Goal: Task Accomplishment & Management: Use online tool/utility

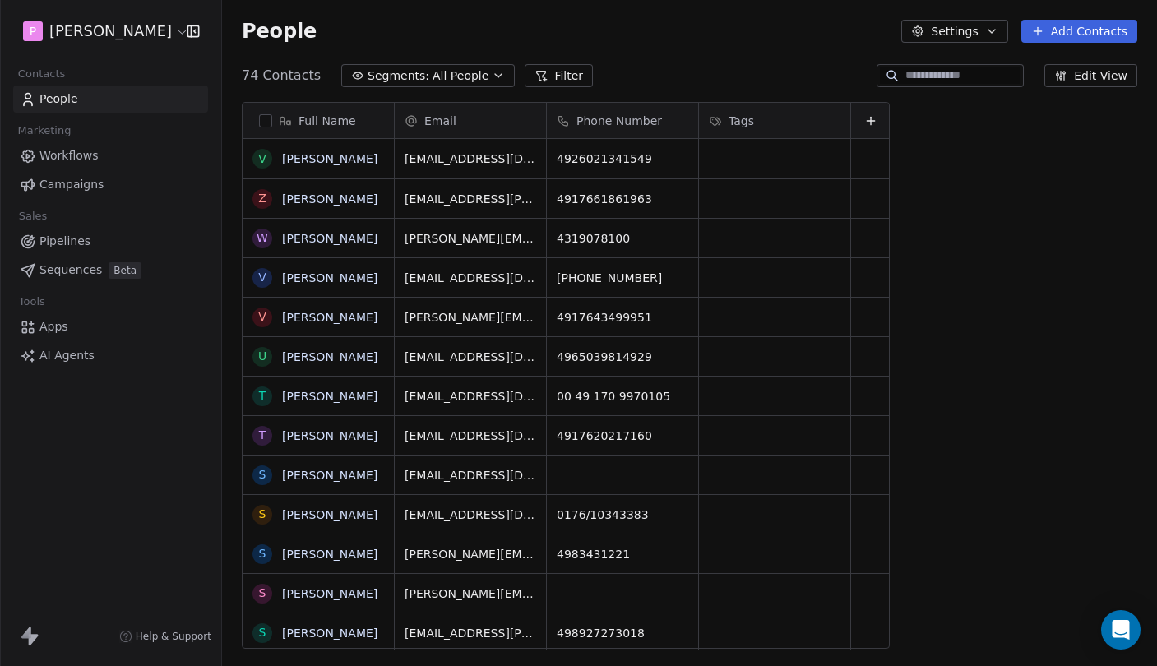
scroll to position [586, 935]
click at [75, 262] on span "Sequences" at bounding box center [70, 270] width 62 height 17
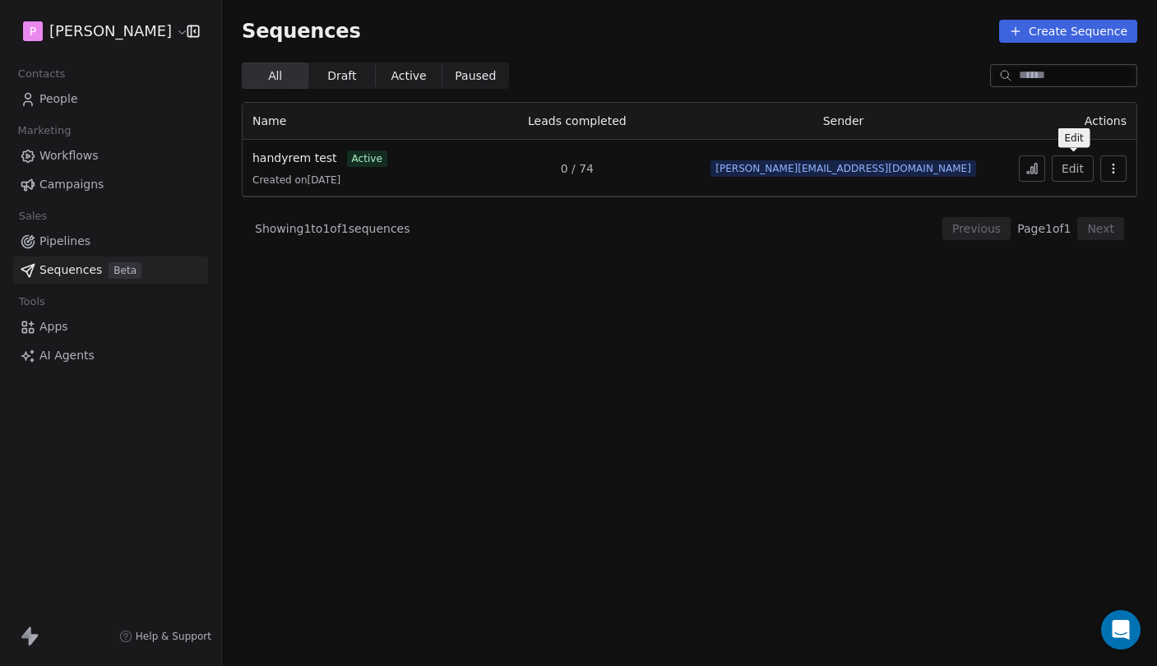
click at [1019, 165] on div "Edit" at bounding box center [1067, 168] width 118 height 26
click at [1030, 170] on icon at bounding box center [1031, 168] width 13 height 13
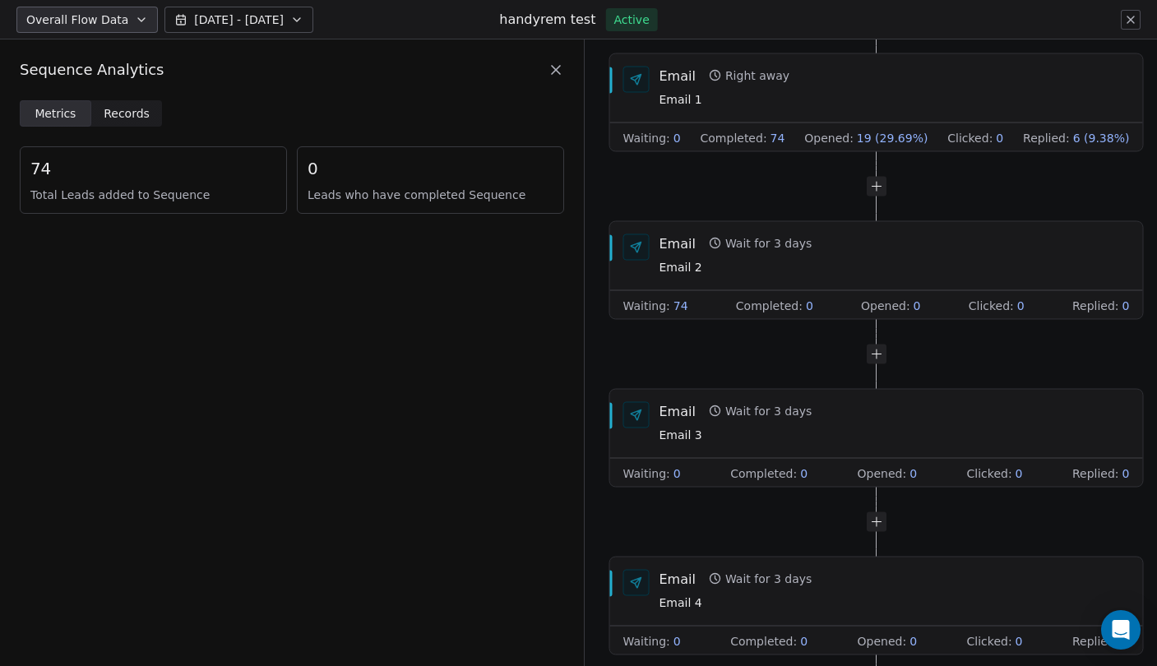
click at [553, 72] on icon at bounding box center [556, 70] width 8 height 8
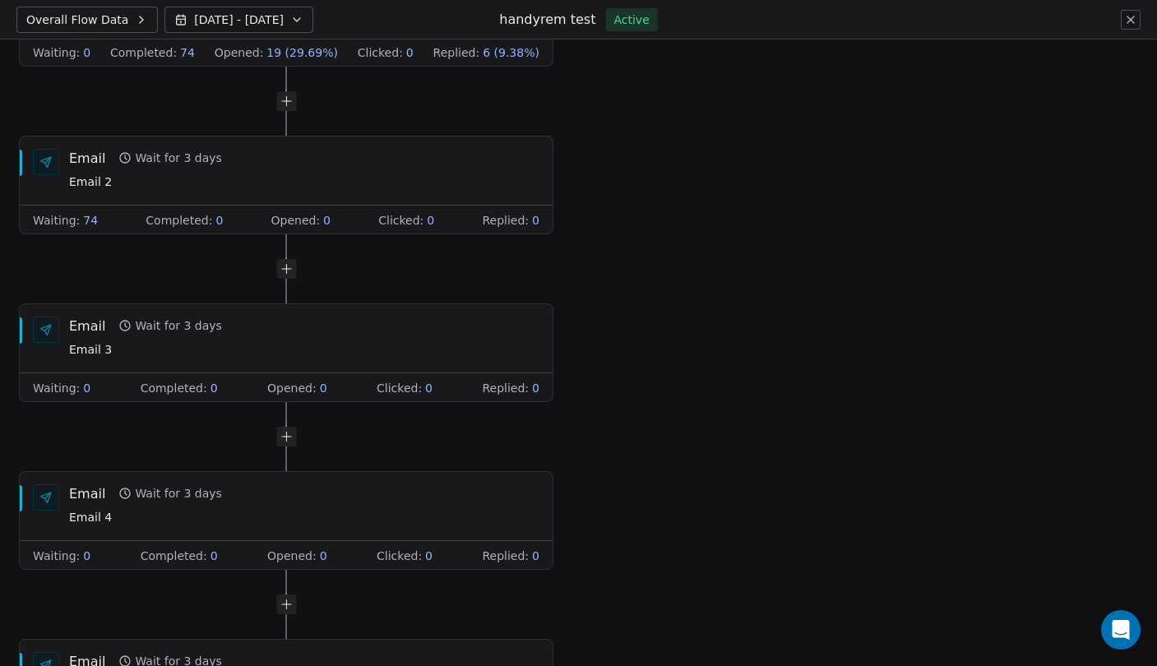
click at [1122, 23] on button at bounding box center [1131, 20] width 20 height 20
